Goal: Task Accomplishment & Management: Manage account settings

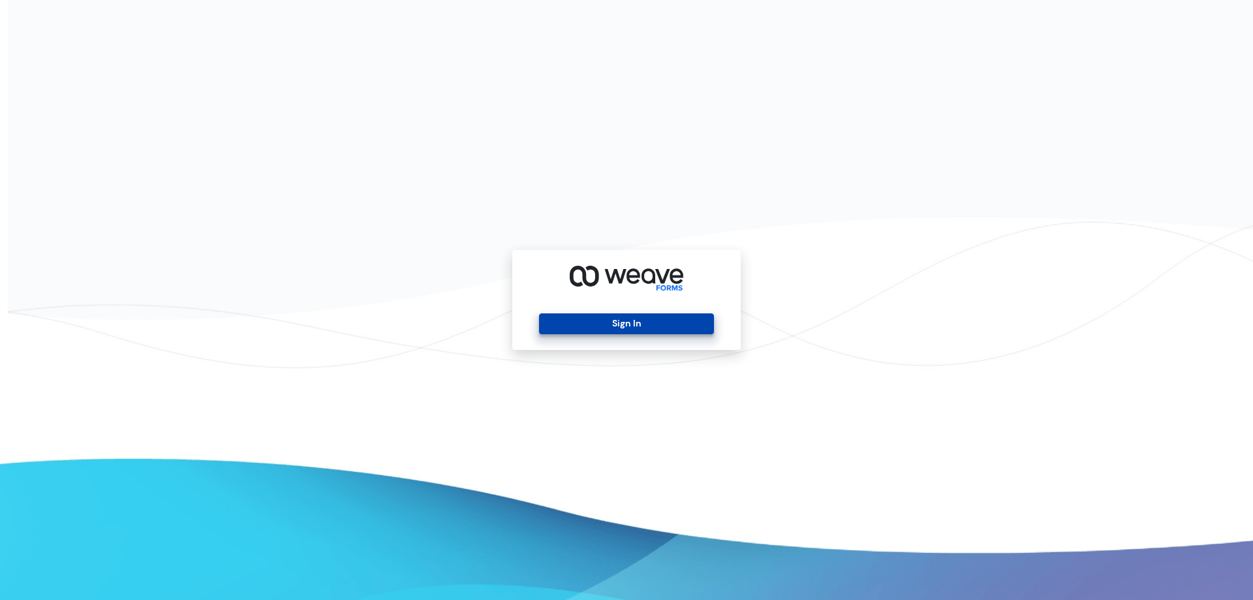
drag, startPoint x: 421, startPoint y: 31, endPoint x: 669, endPoint y: 324, distance: 383.9
click at [669, 324] on button "Sign In" at bounding box center [626, 323] width 174 height 21
